Goal: Task Accomplishment & Management: Complete application form

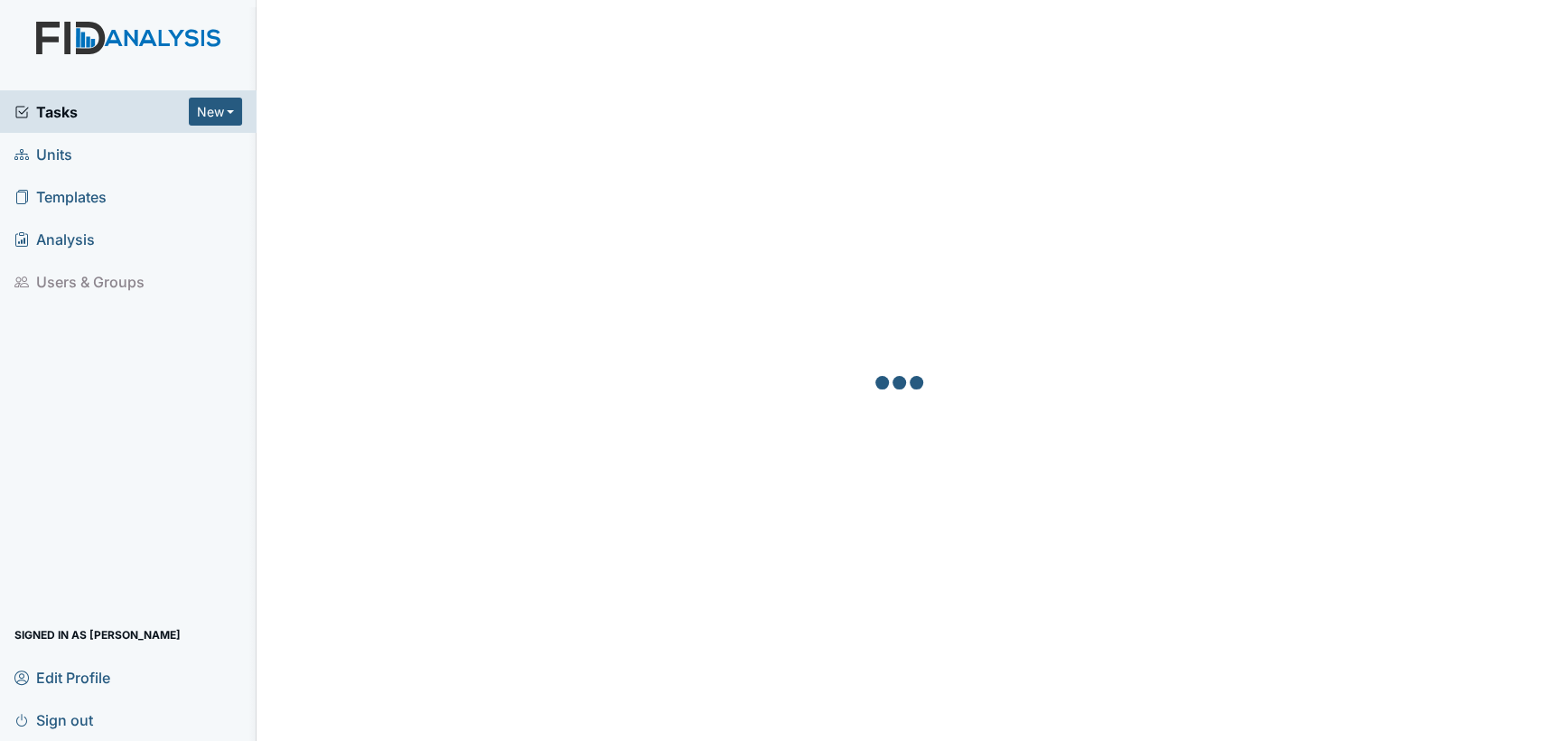
click at [76, 154] on link "Units" at bounding box center [128, 154] width 257 height 42
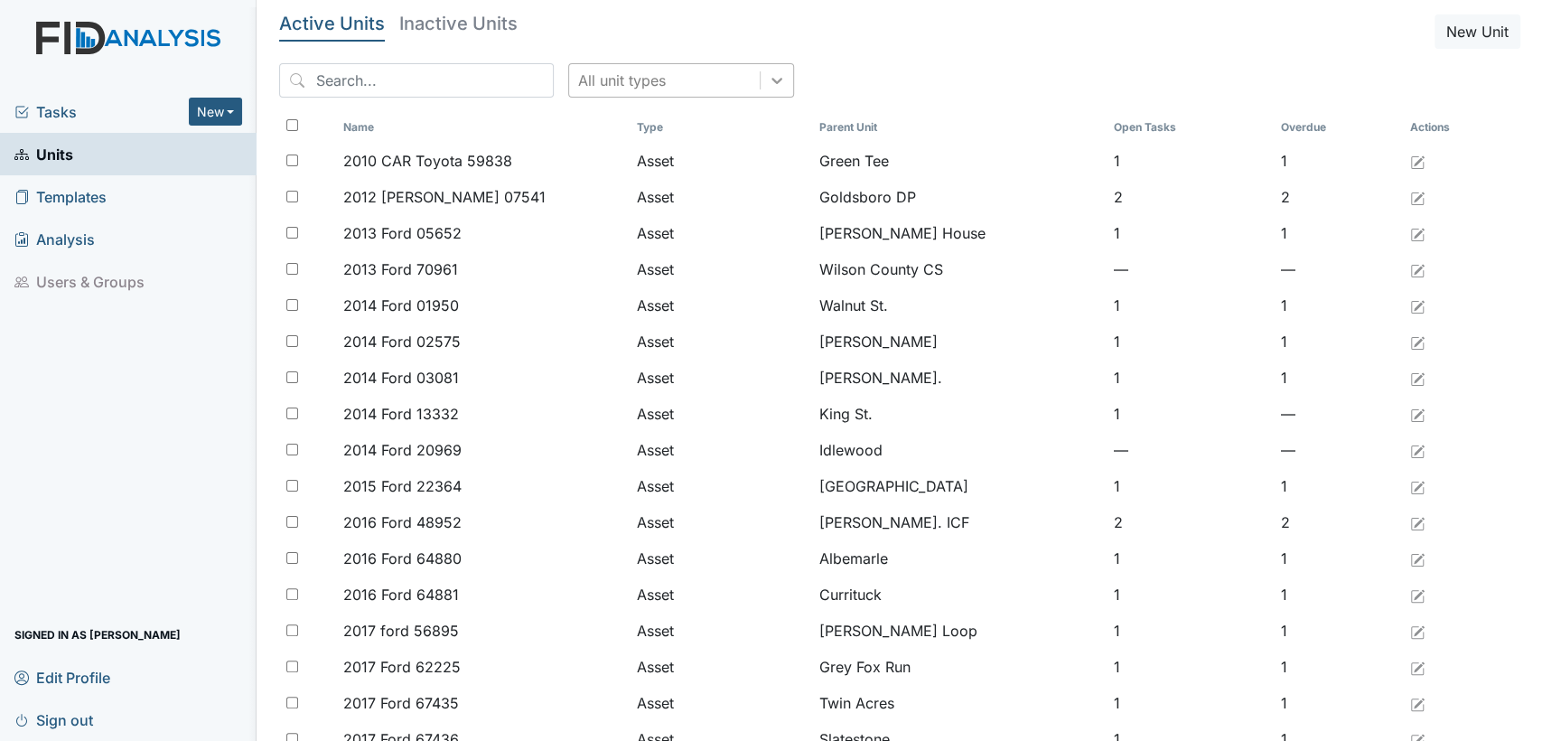
drag, startPoint x: 747, startPoint y: 92, endPoint x: 736, endPoint y: 101, distance: 14.1
click at [761, 92] on div at bounding box center [777, 80] width 33 height 33
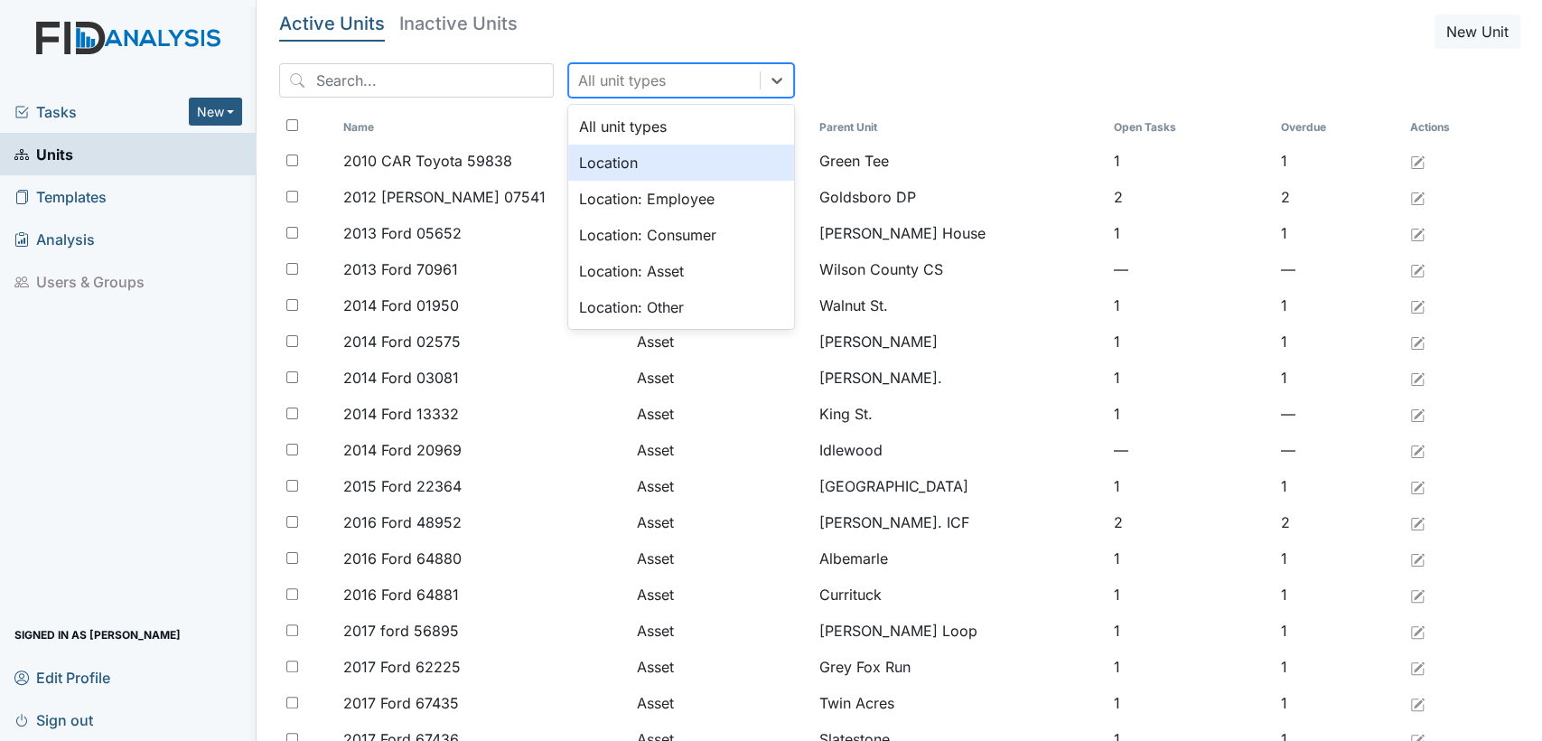
click at [668, 165] on div "Location" at bounding box center [681, 163] width 226 height 36
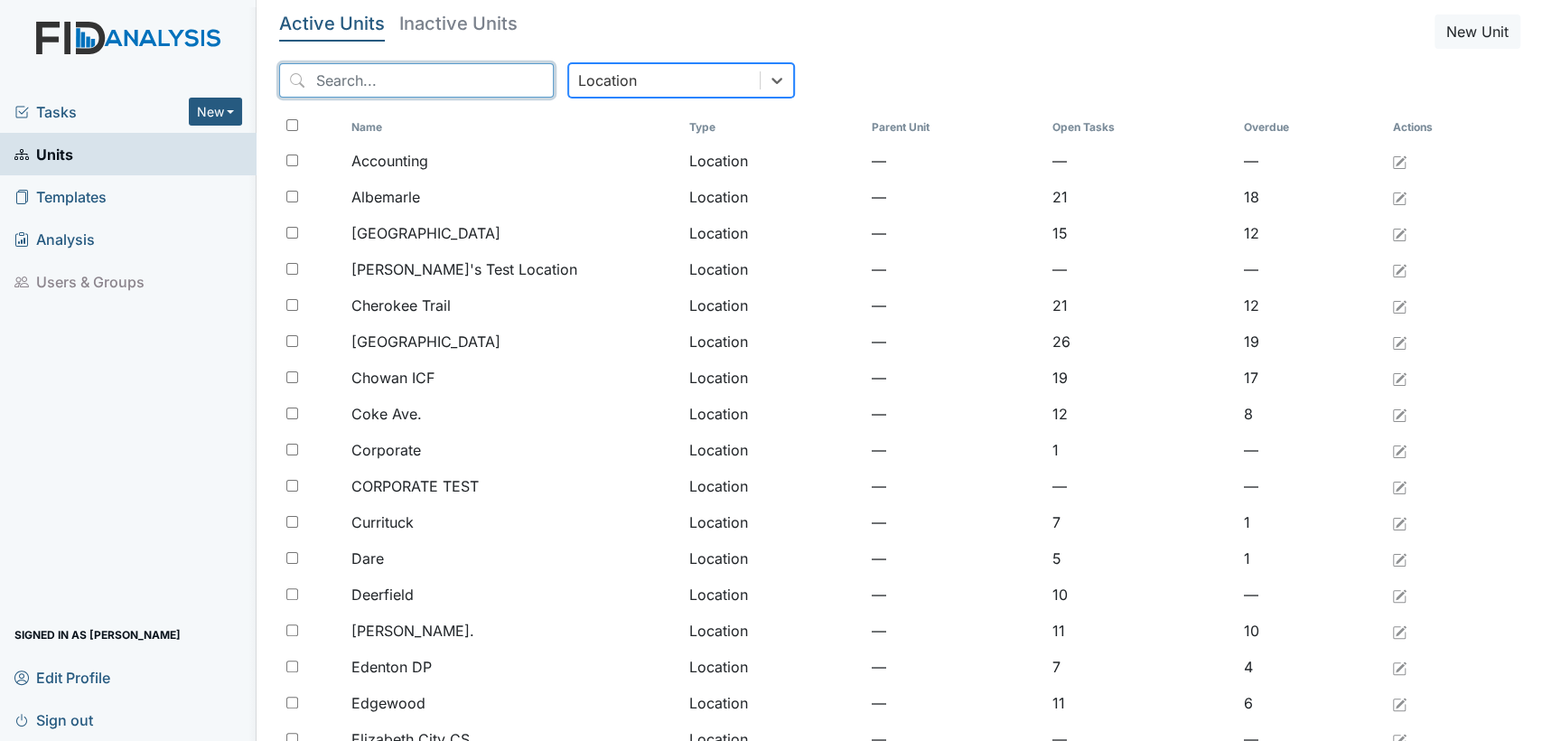
click at [408, 85] on input "search" at bounding box center [416, 80] width 275 height 34
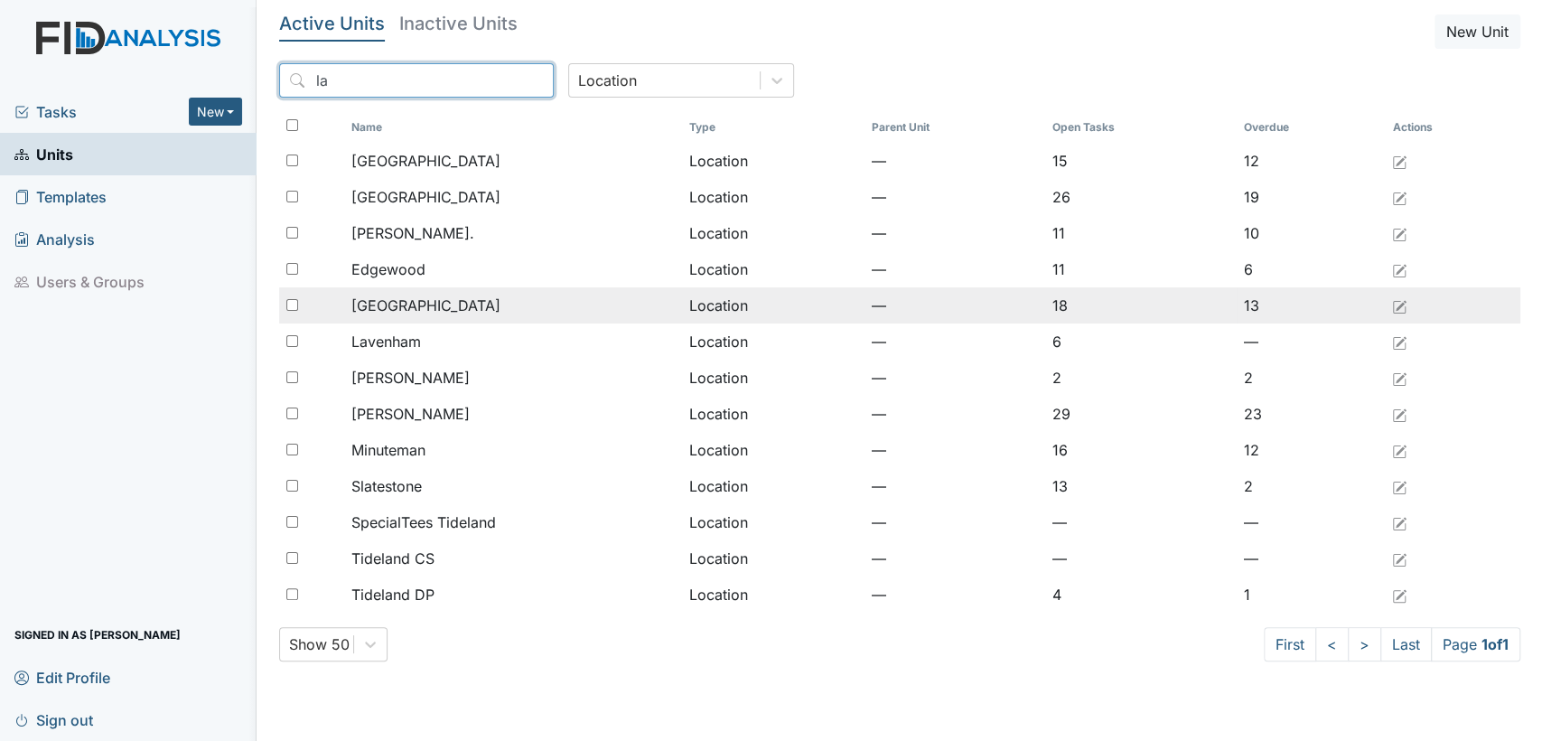
type input "la"
click at [376, 312] on span "[GEOGRAPHIC_DATA]" at bounding box center [425, 305] width 149 height 22
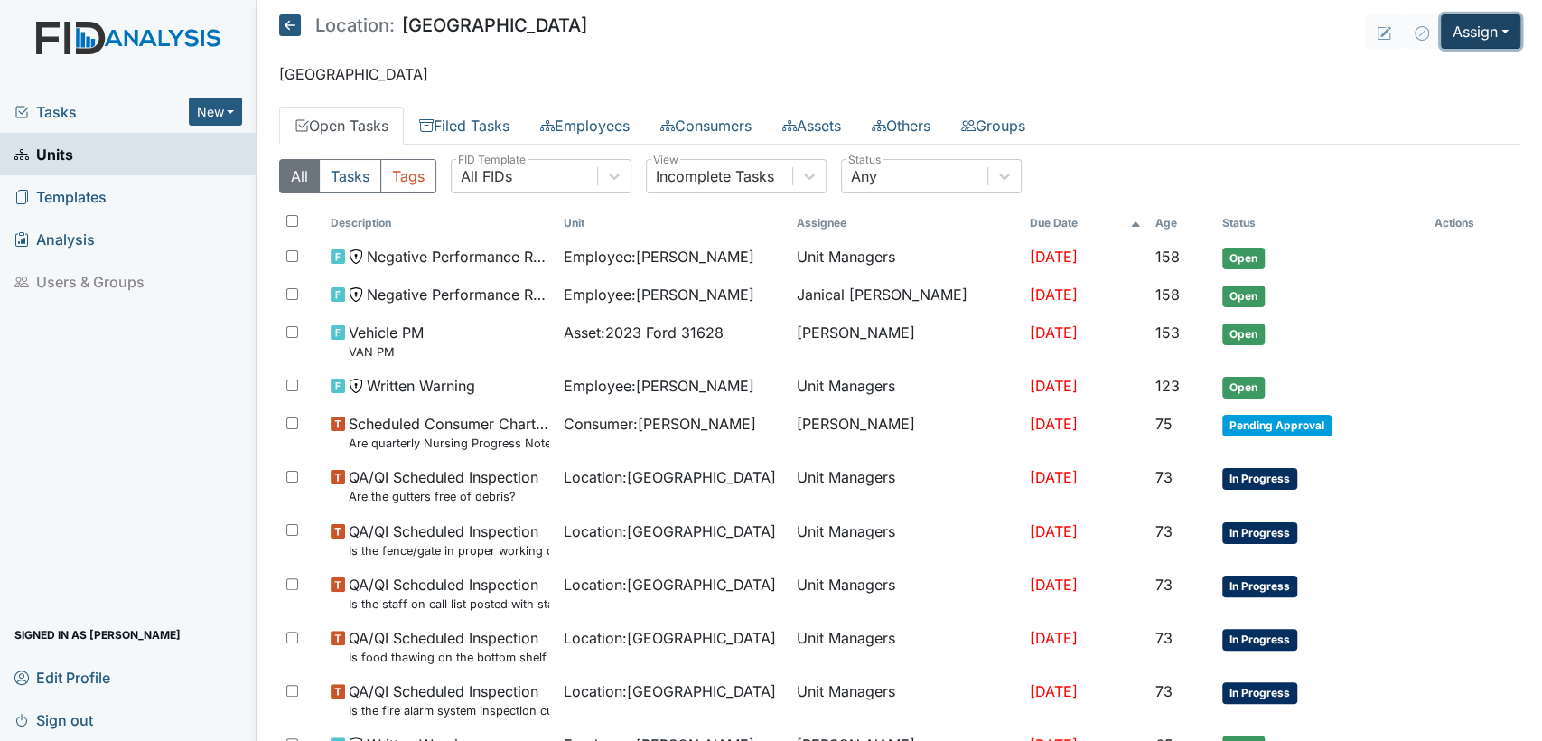
click at [1496, 34] on button "Assign" at bounding box center [1480, 31] width 79 height 34
click at [1461, 73] on link "Assign Form" at bounding box center [1438, 73] width 163 height 29
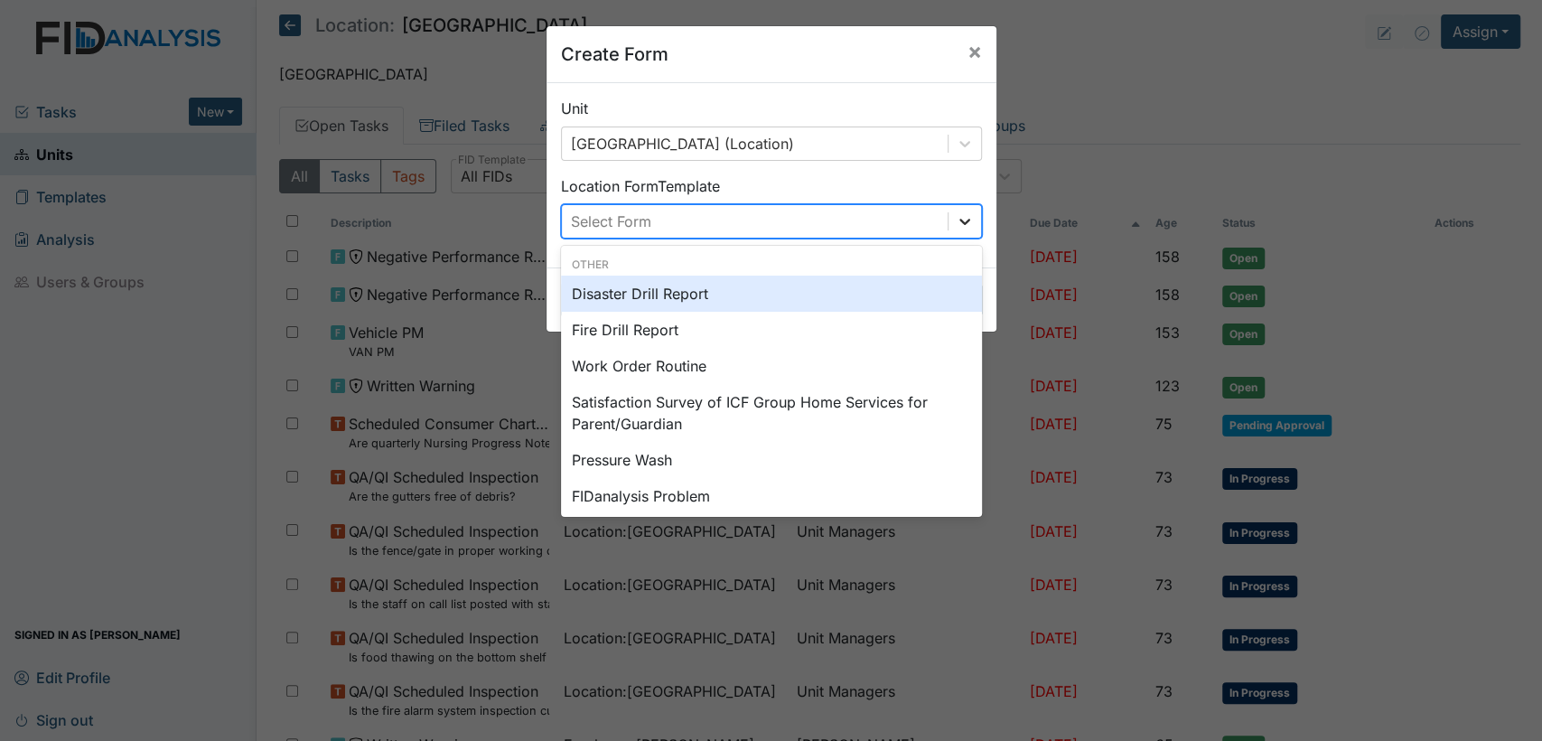
click at [959, 221] on icon at bounding box center [964, 222] width 11 height 6
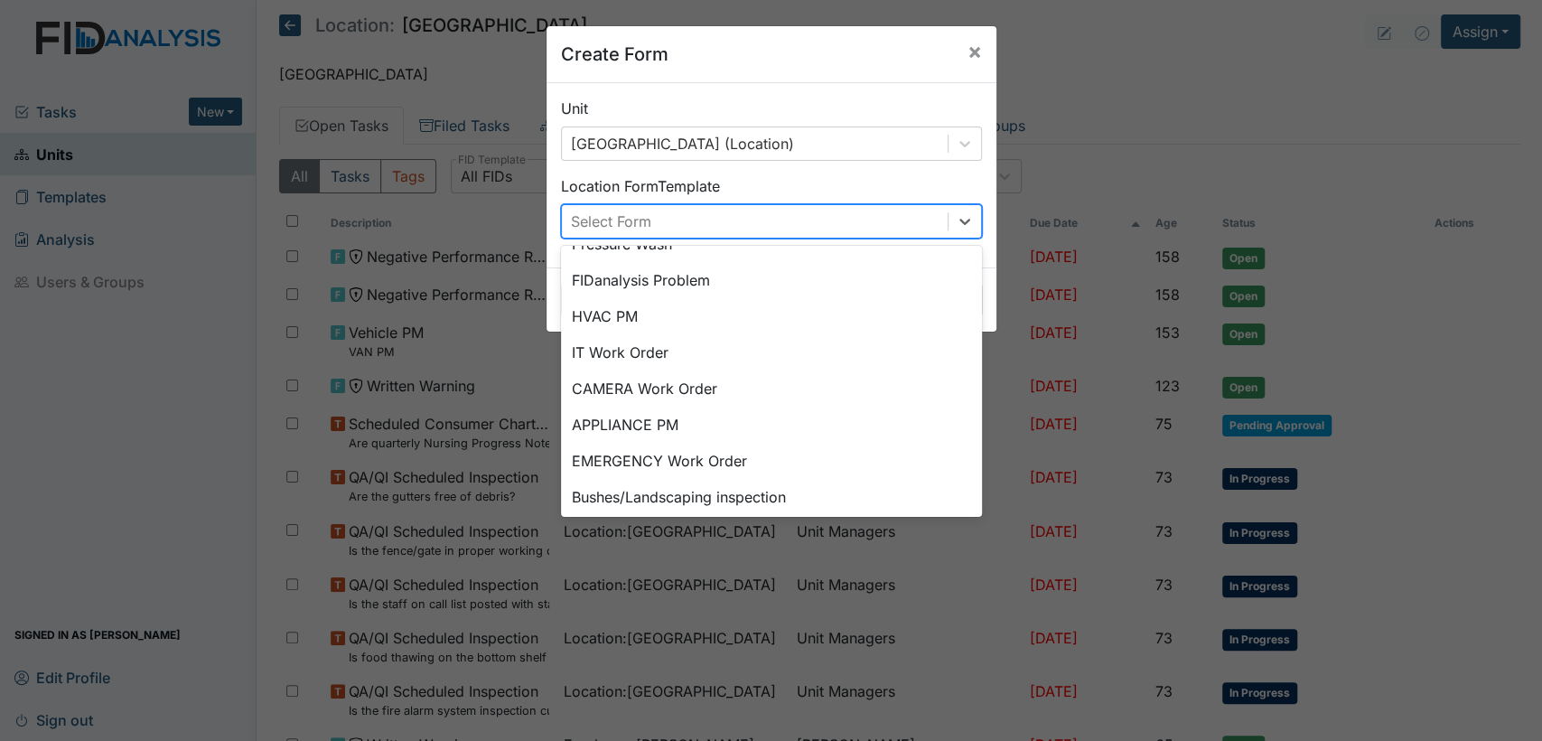
scroll to position [224, 0]
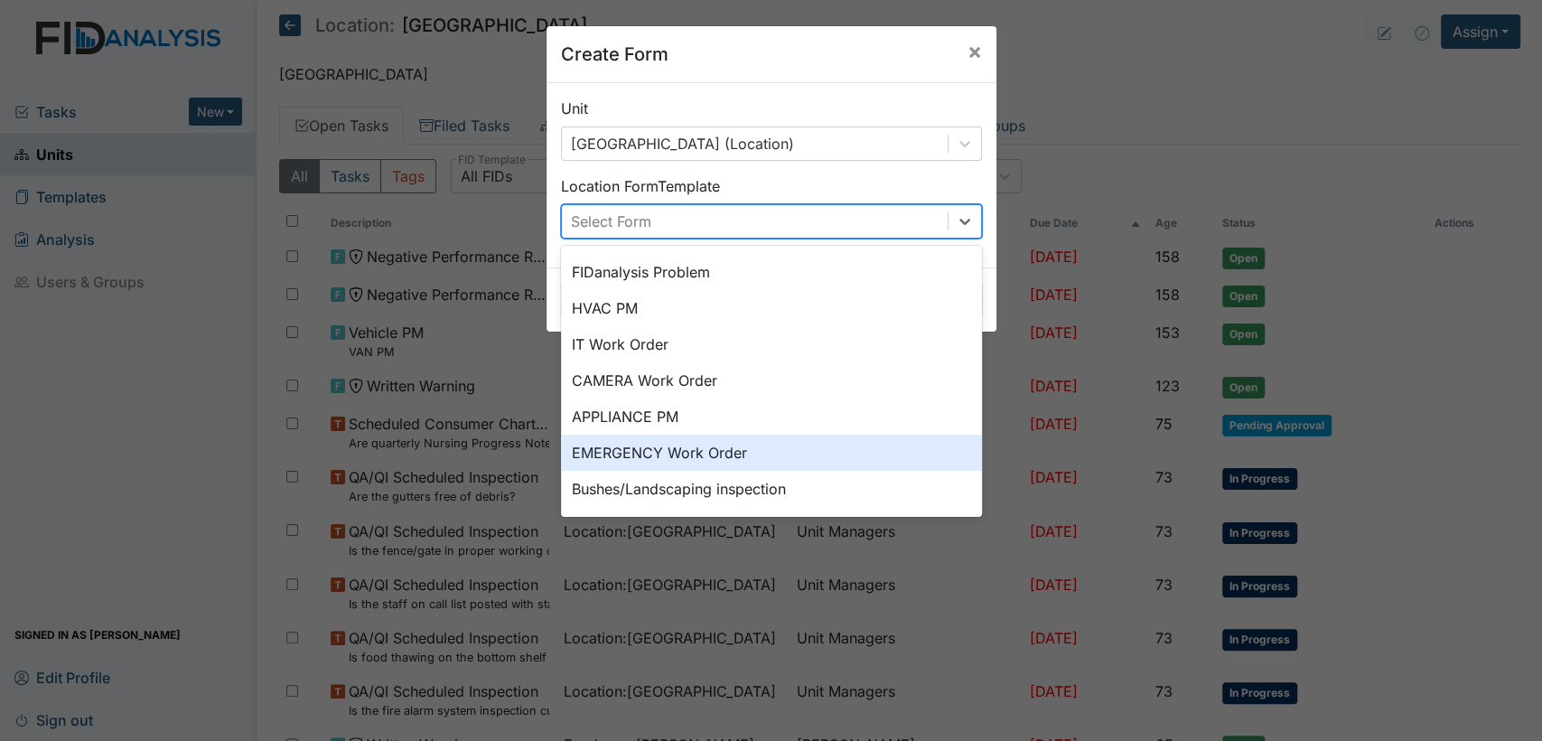
click at [711, 440] on div "EMERGENCY Work Order" at bounding box center [771, 453] width 421 height 36
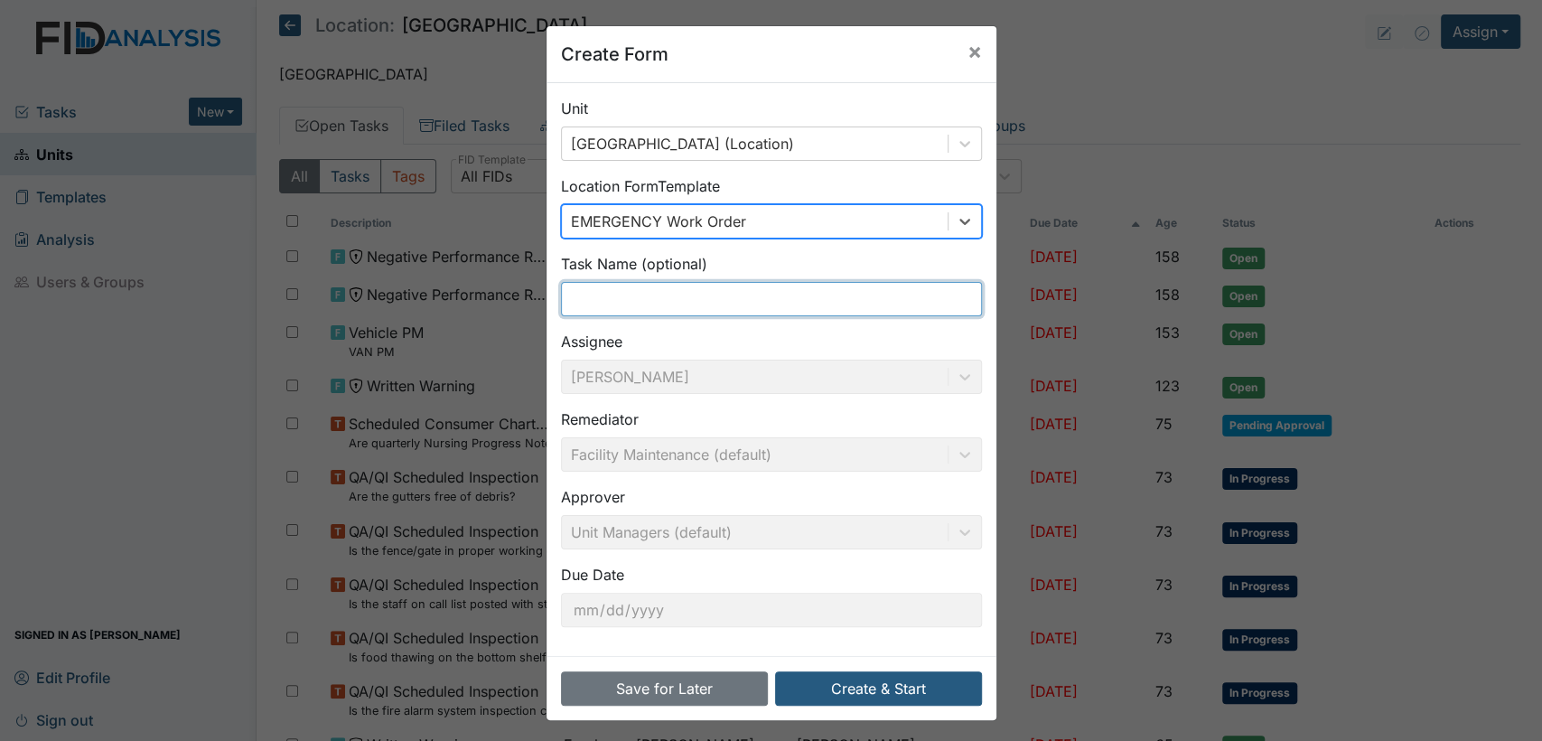
click at [746, 304] on input "text" at bounding box center [771, 299] width 421 height 34
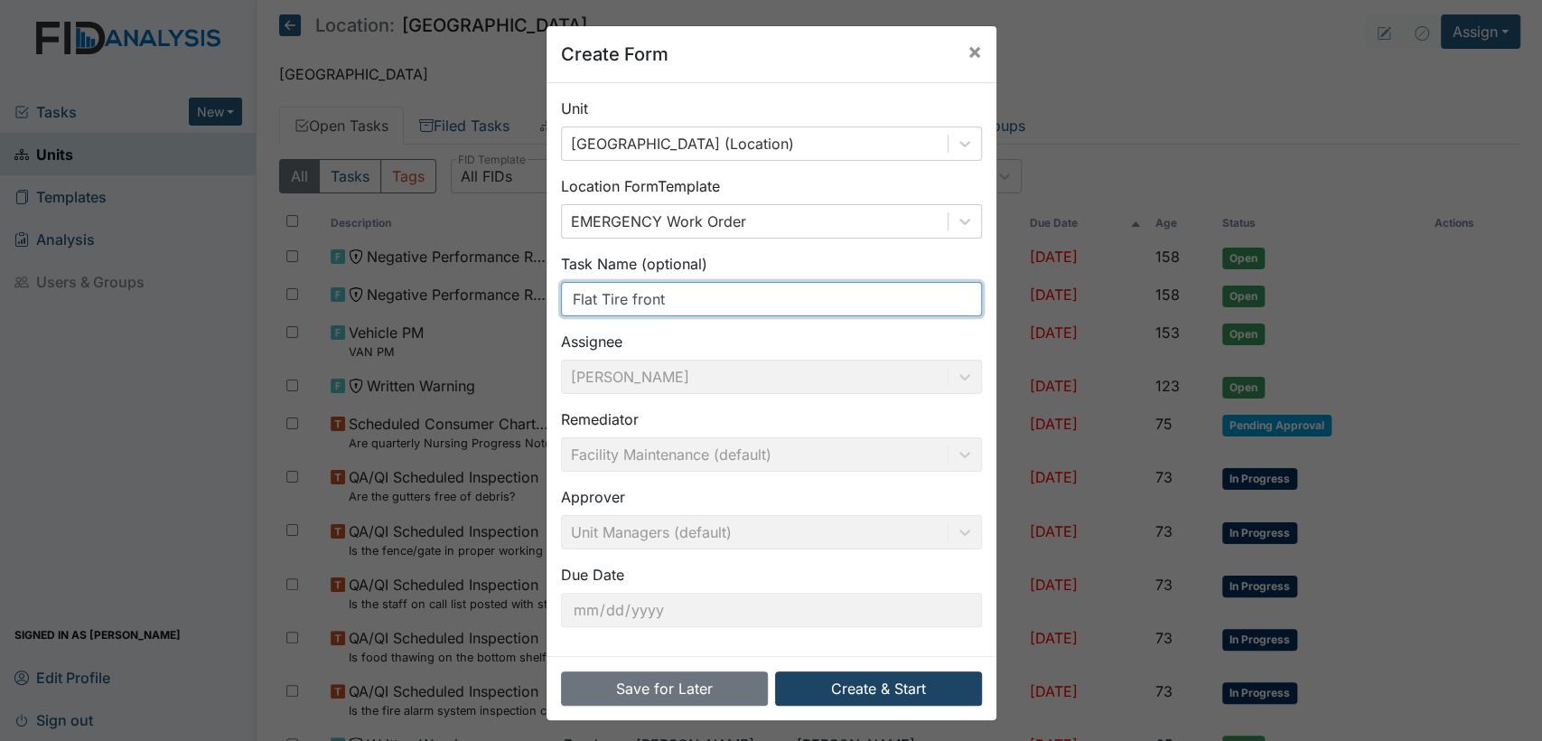
type input "Flat Tire front"
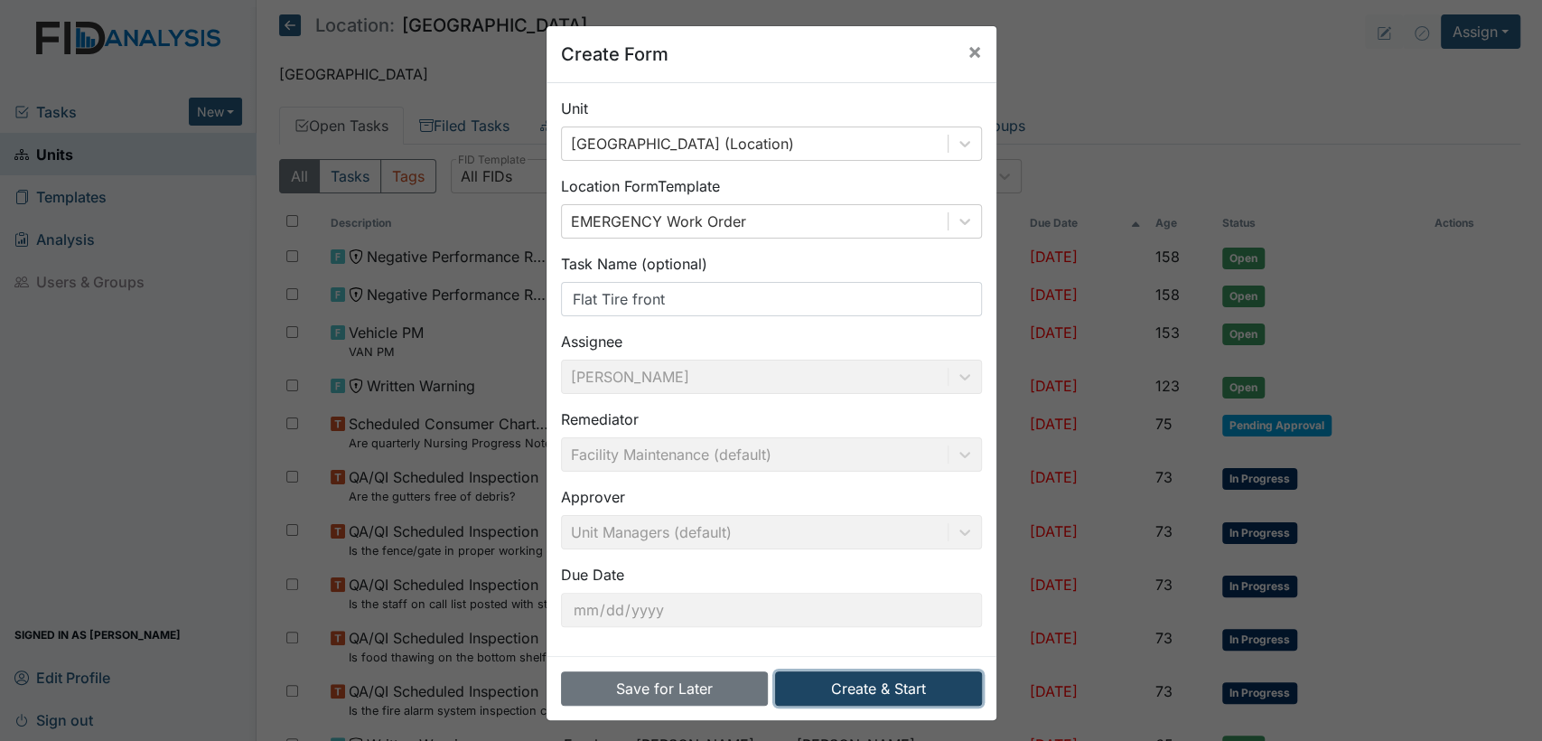
click at [877, 687] on button "Create & Start" at bounding box center [878, 688] width 207 height 34
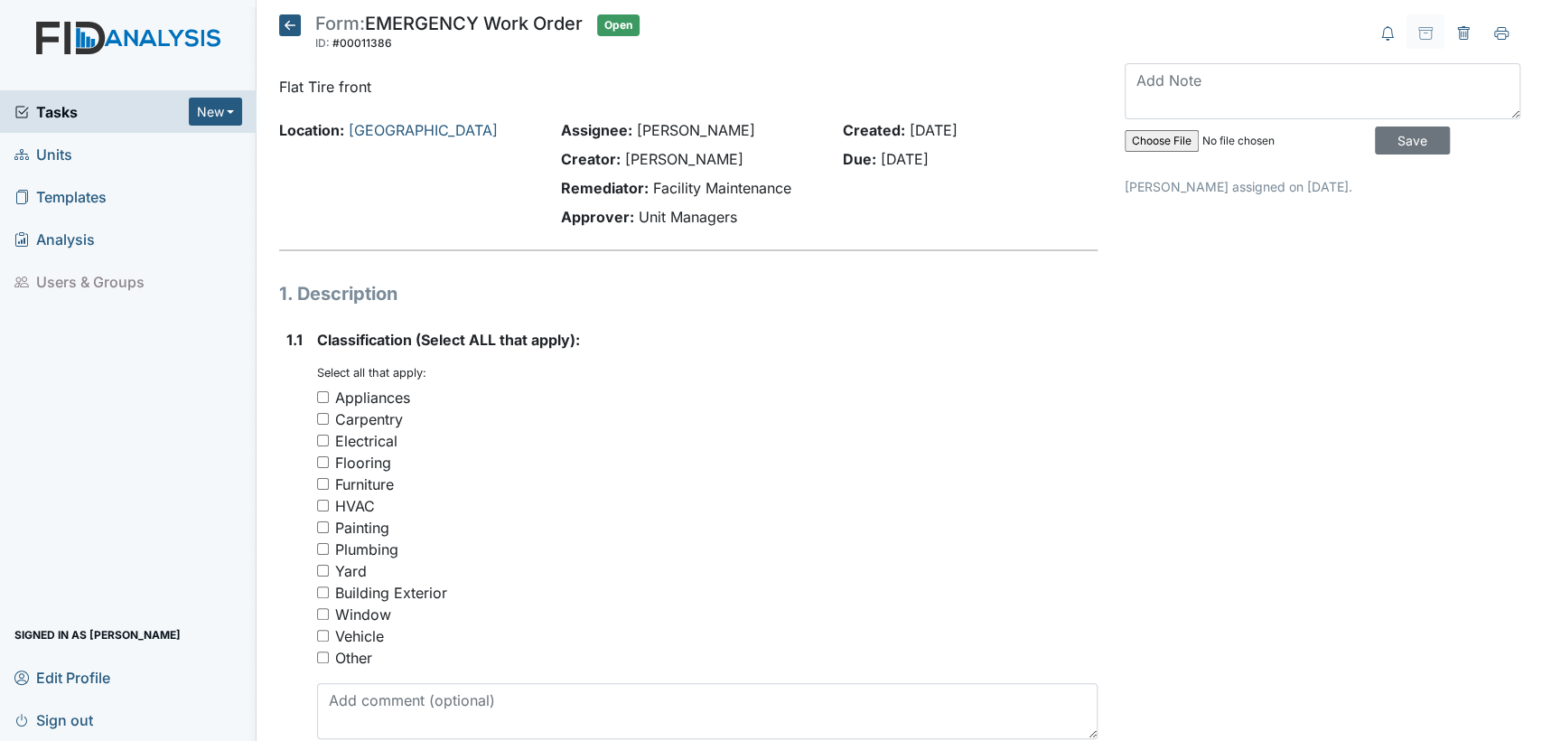
click at [323, 636] on input "Vehicle" at bounding box center [323, 636] width 12 height 12
checkbox input "true"
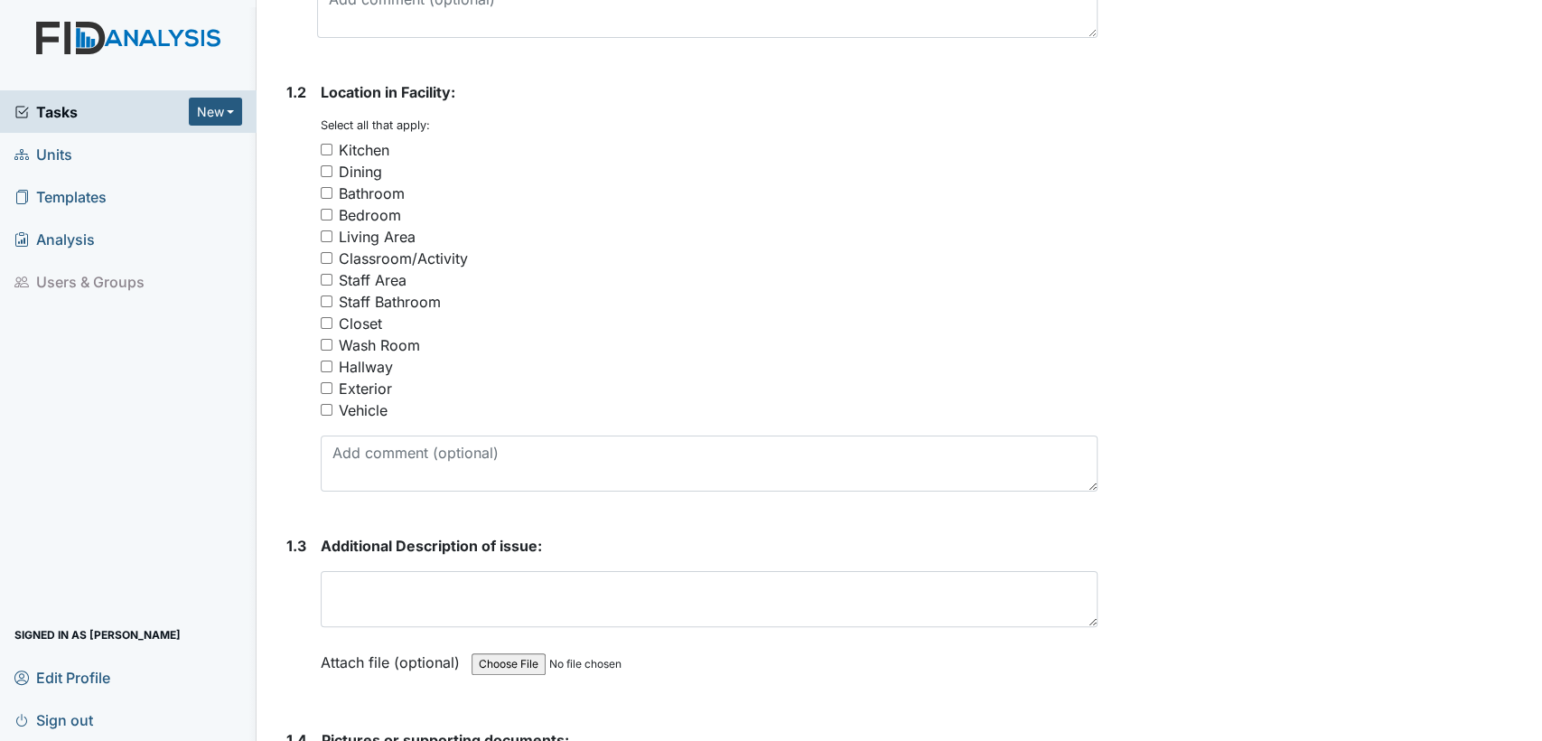
scroll to position [706, 0]
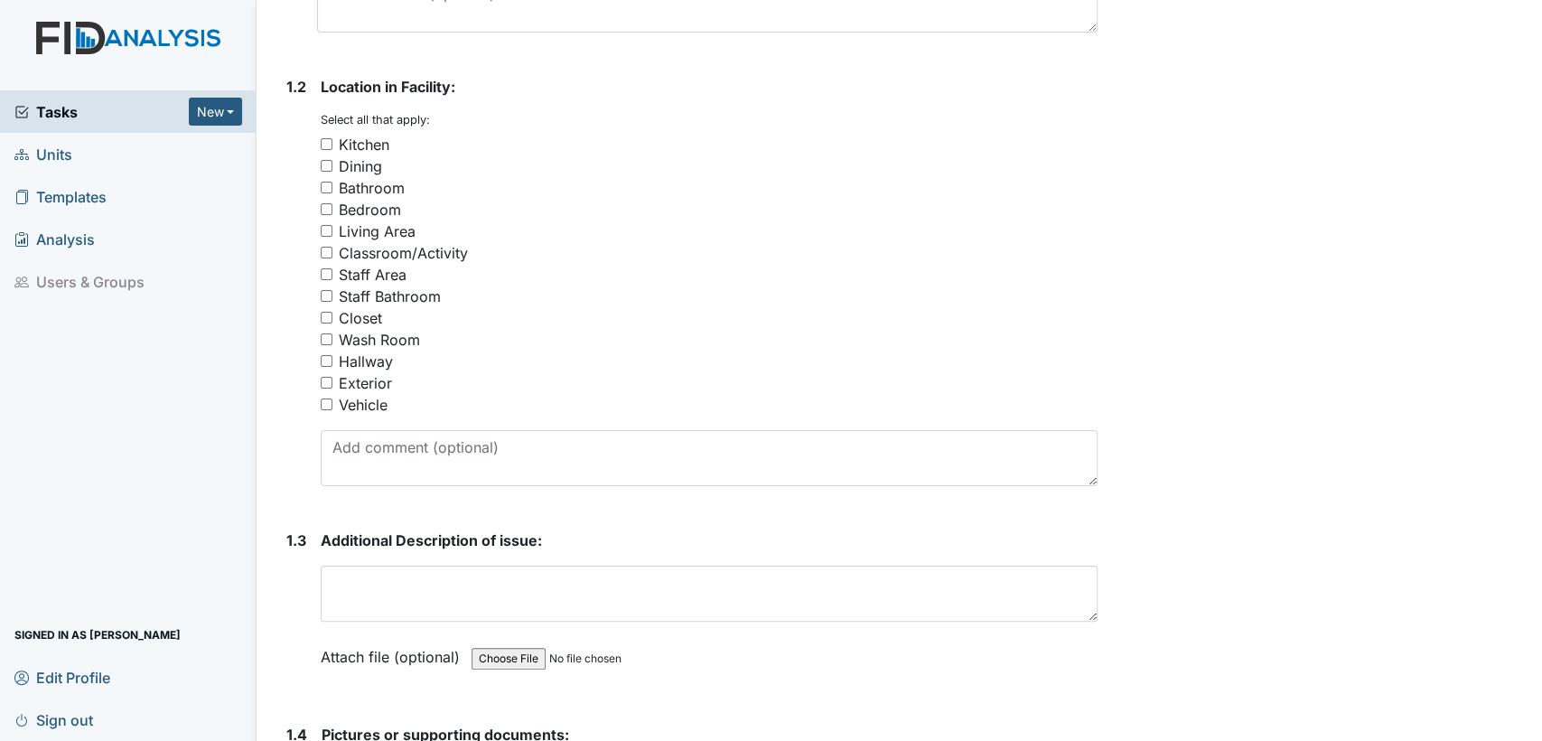
click at [326, 404] on input "Vehicle" at bounding box center [327, 404] width 12 height 12
checkbox input "true"
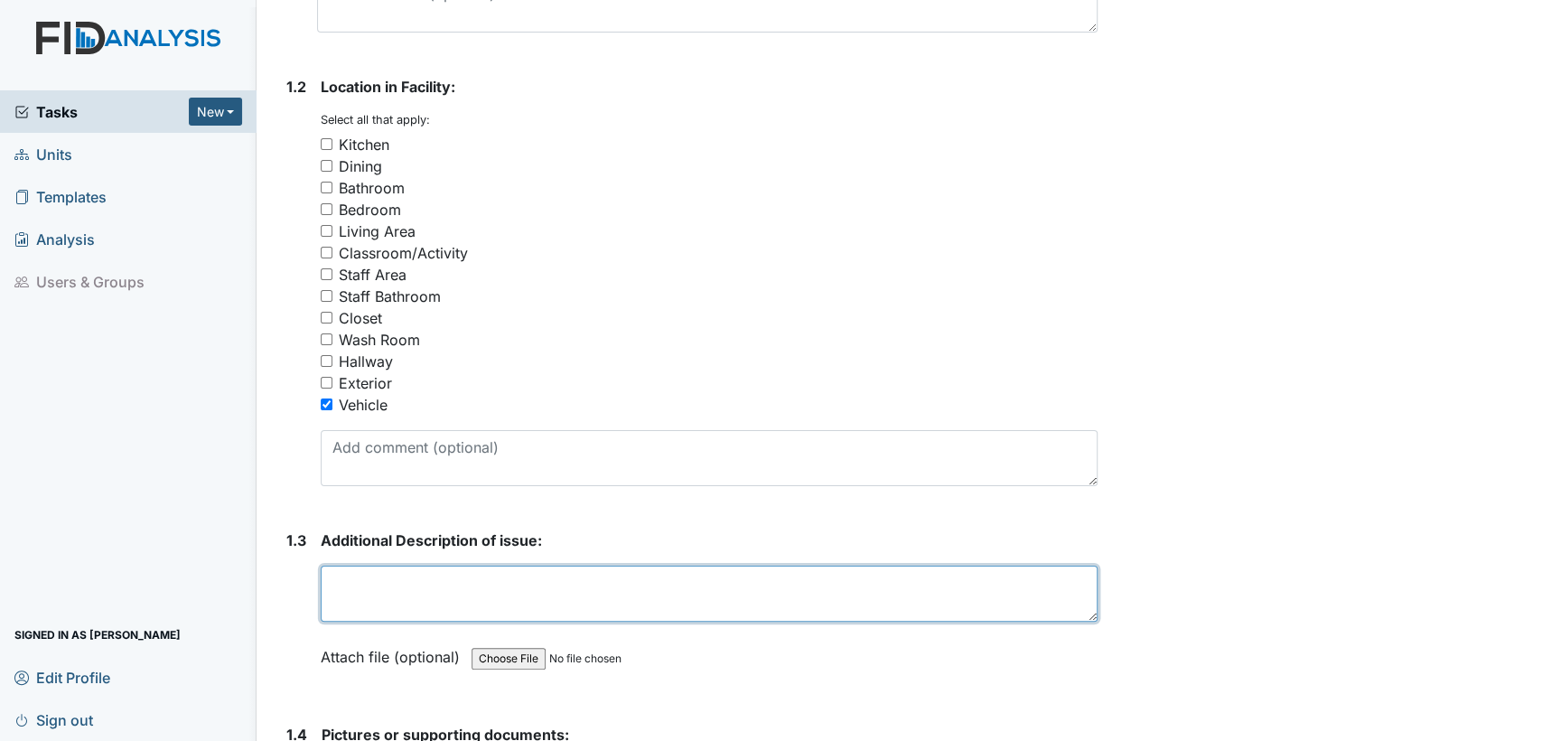
click at [831, 587] on textarea at bounding box center [709, 593] width 777 height 56
click at [396, 586] on textarea "Tire is copletely flat" at bounding box center [709, 593] width 777 height 56
click at [336, 581] on textarea "Tire is completely flat" at bounding box center [709, 593] width 777 height 56
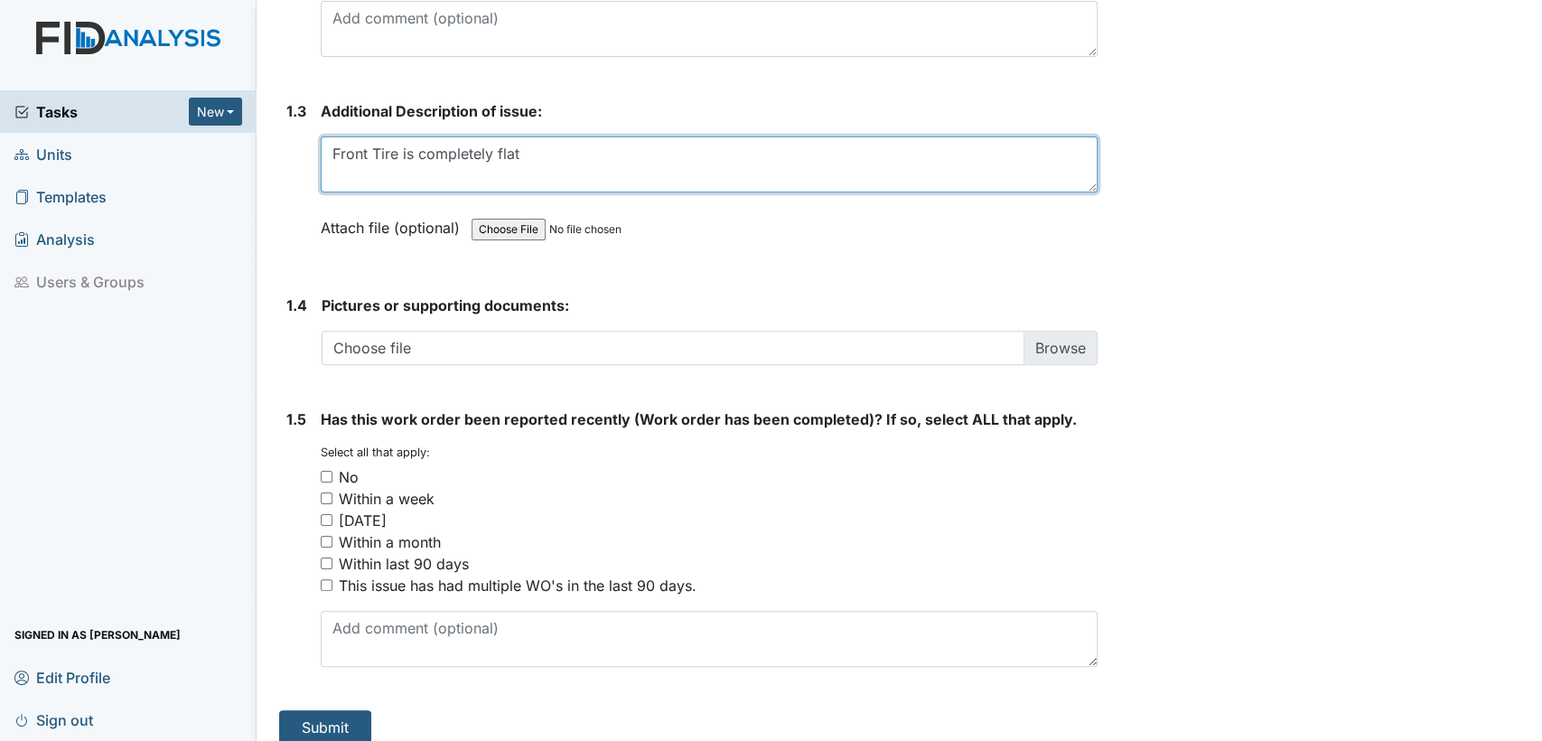
scroll to position [1152, 0]
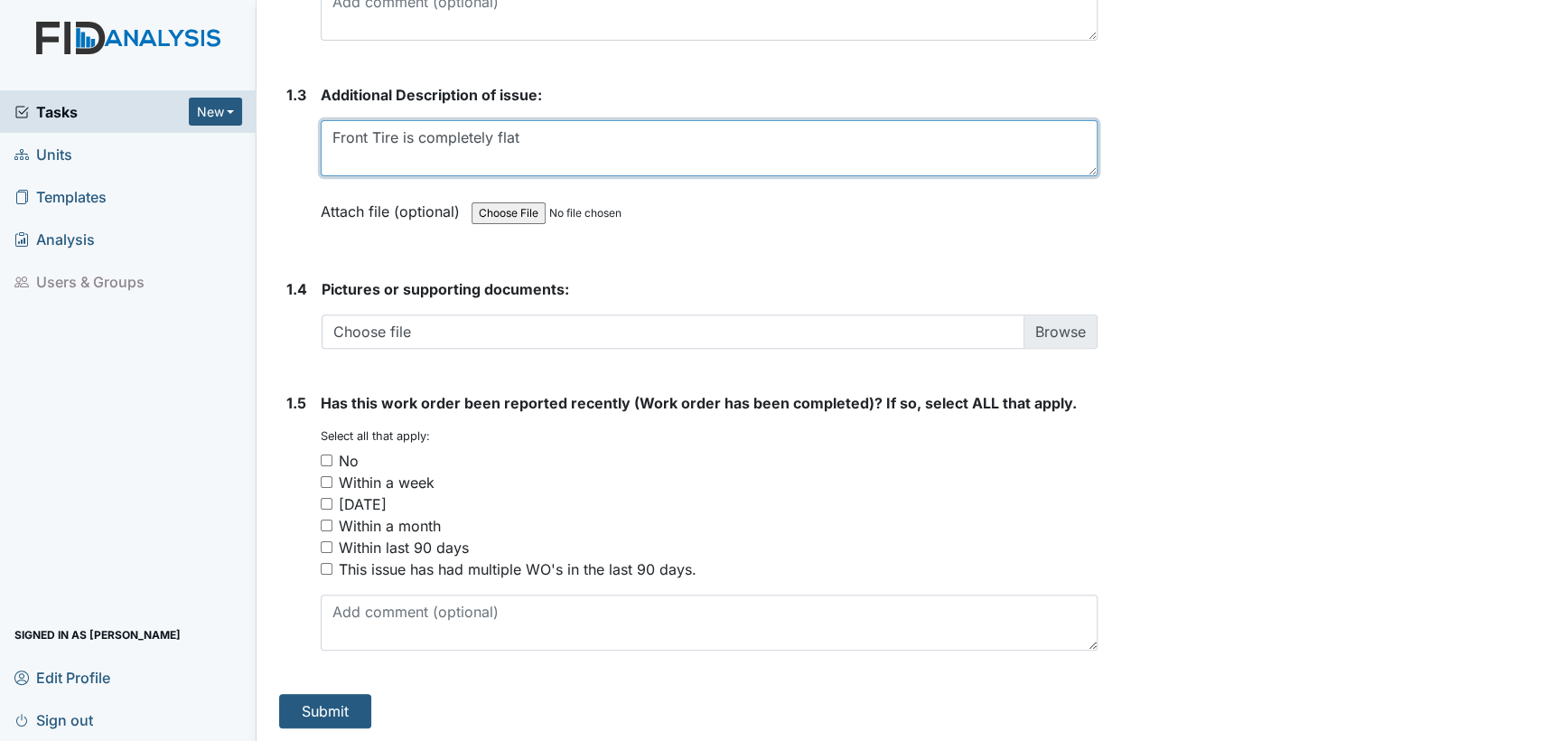
type textarea "Front Tire is completely flat"
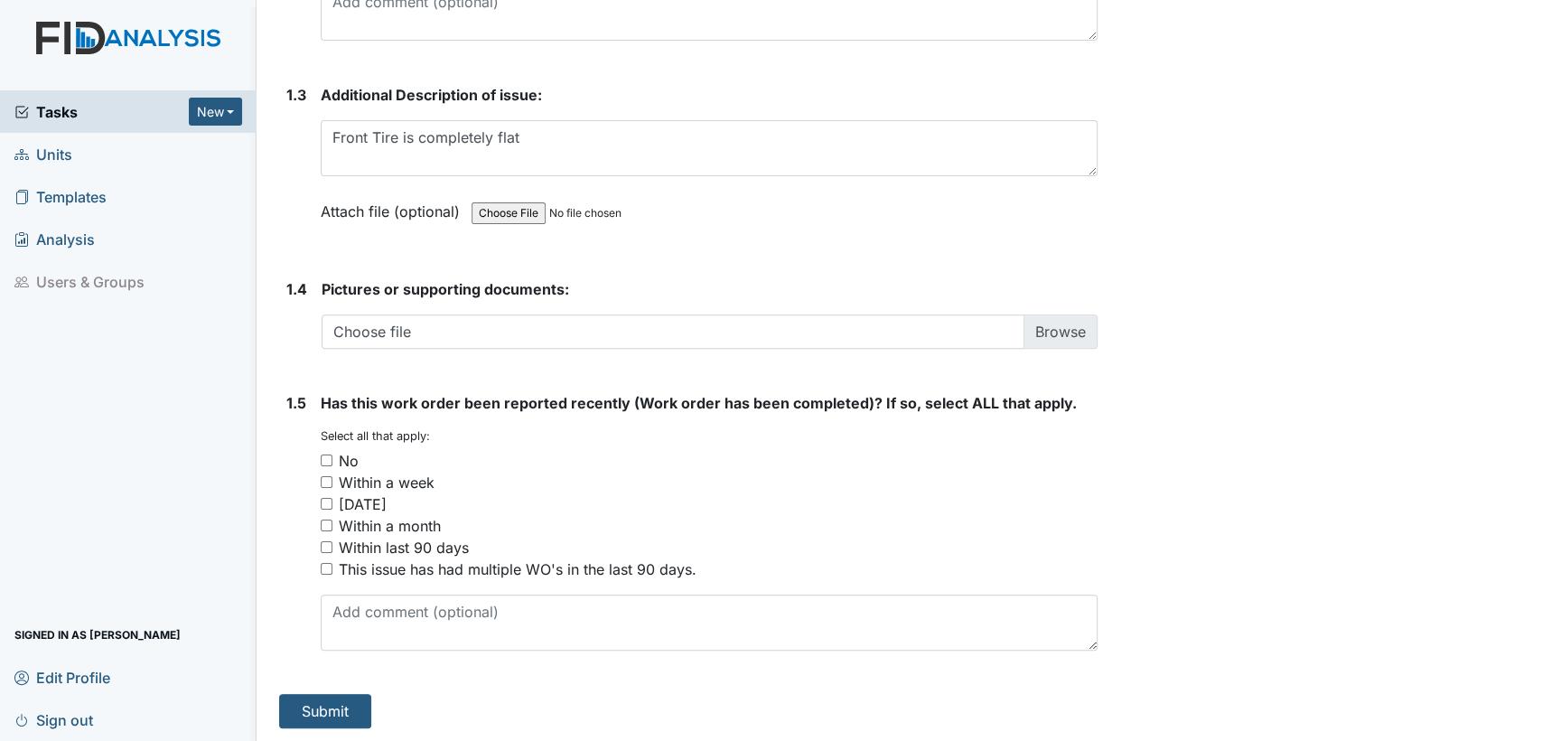
click at [323, 465] on div "No" at bounding box center [709, 461] width 777 height 22
drag, startPoint x: 324, startPoint y: 458, endPoint x: 321, endPoint y: 539, distance: 81.4
click at [324, 460] on input "No" at bounding box center [327, 460] width 12 height 12
checkbox input "true"
click at [311, 706] on button "Submit" at bounding box center [325, 711] width 92 height 34
